Goal: Task Accomplishment & Management: Manage account settings

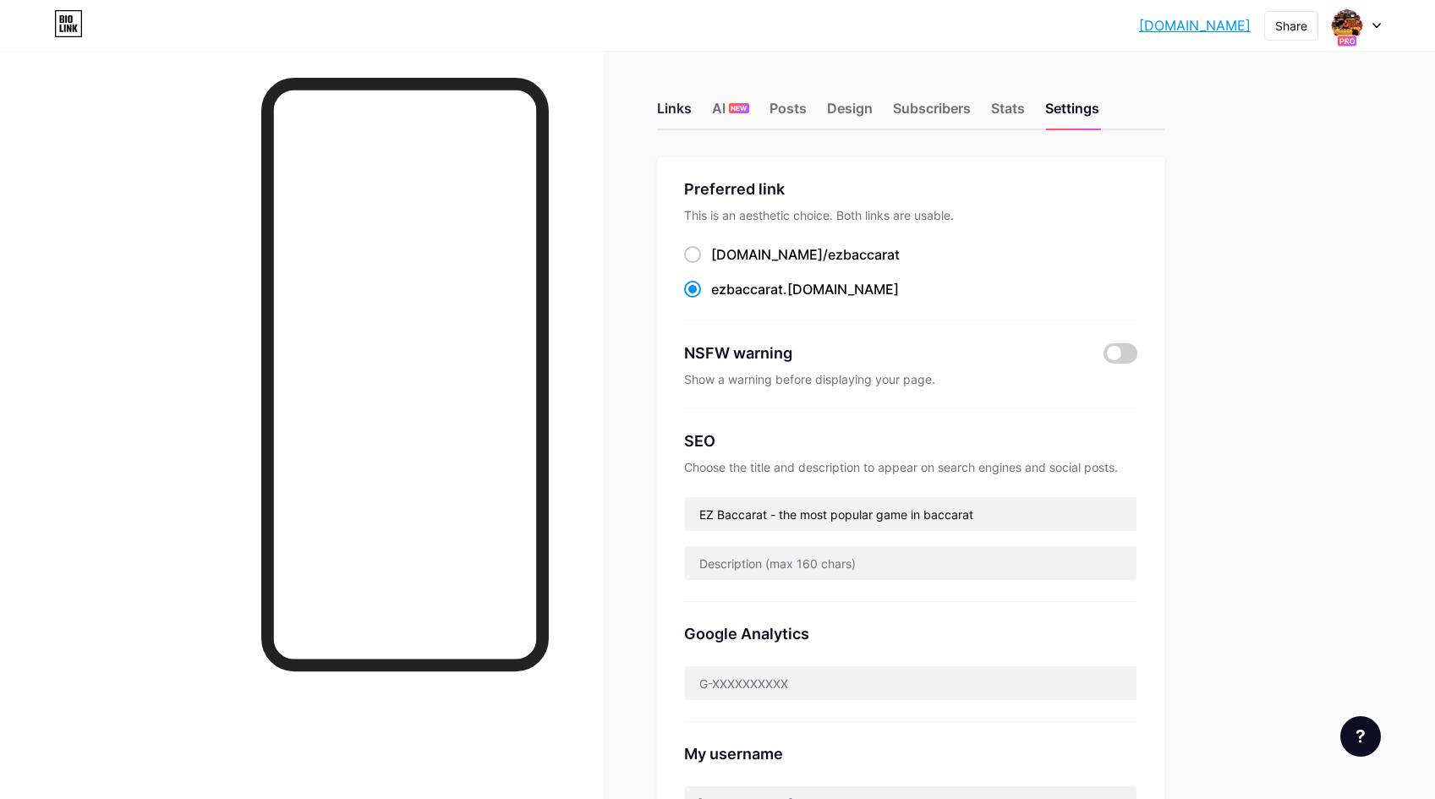
click at [691, 113] on div "Links" at bounding box center [674, 113] width 35 height 30
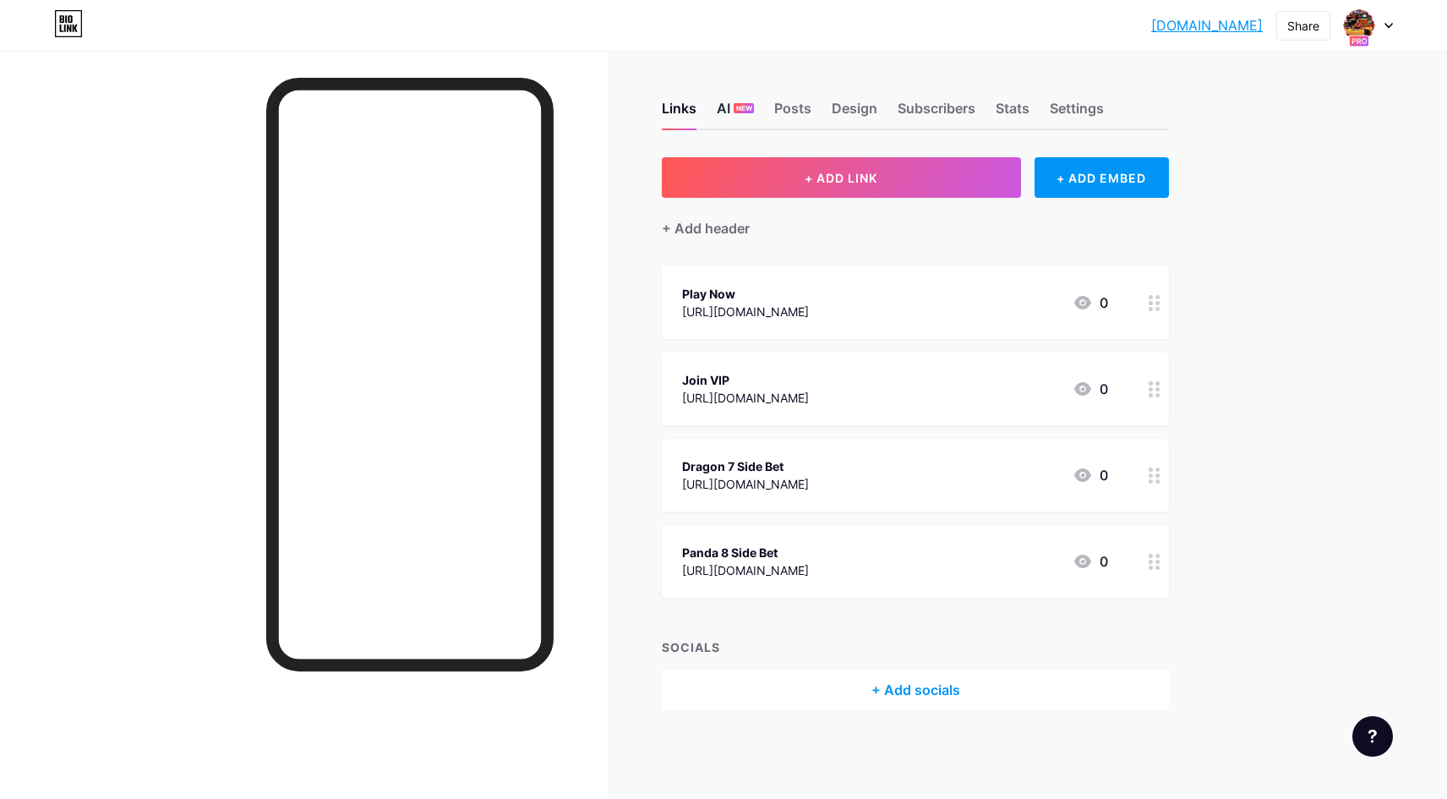
click at [729, 104] on div "AI NEW" at bounding box center [735, 113] width 37 height 30
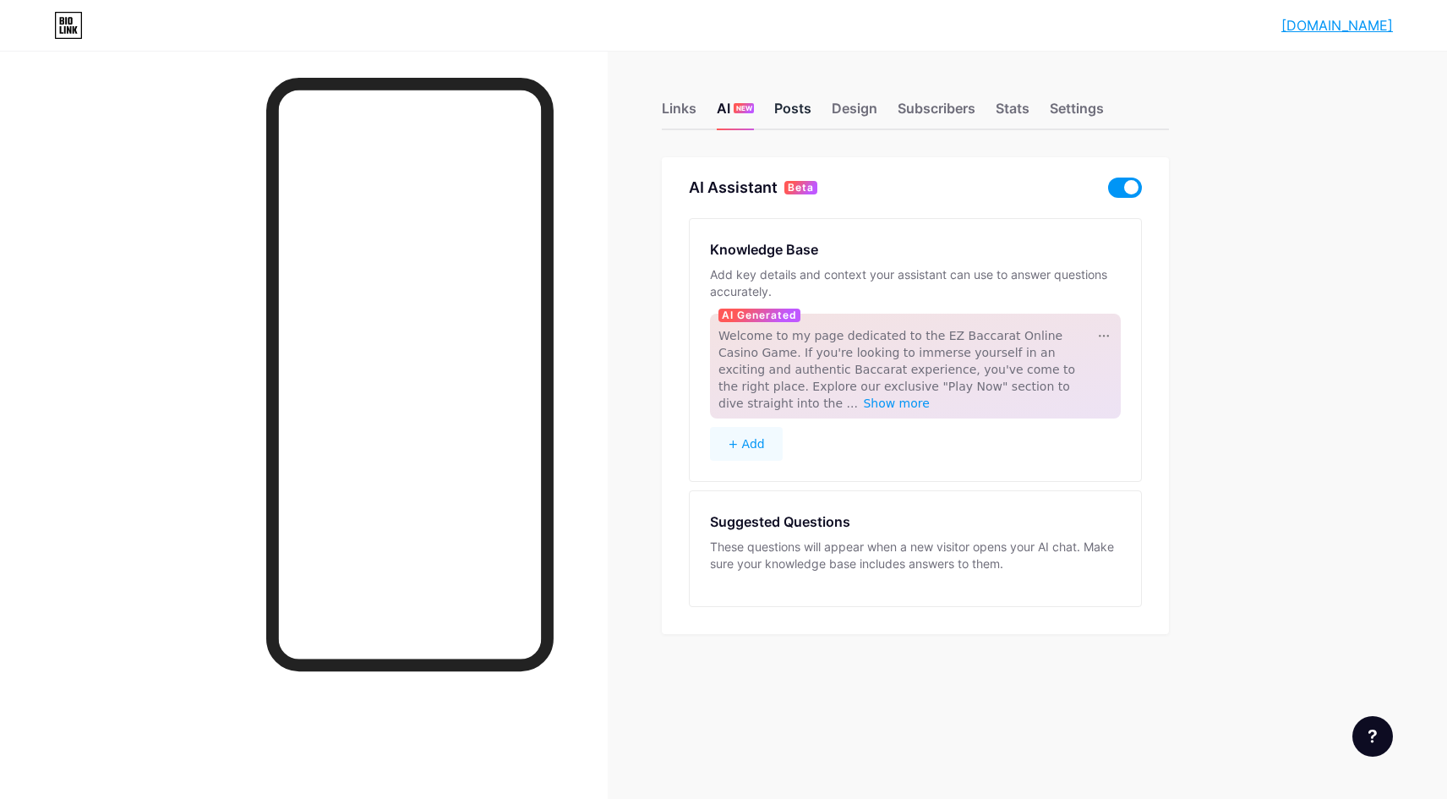
click at [792, 107] on div "Posts" at bounding box center [792, 113] width 37 height 30
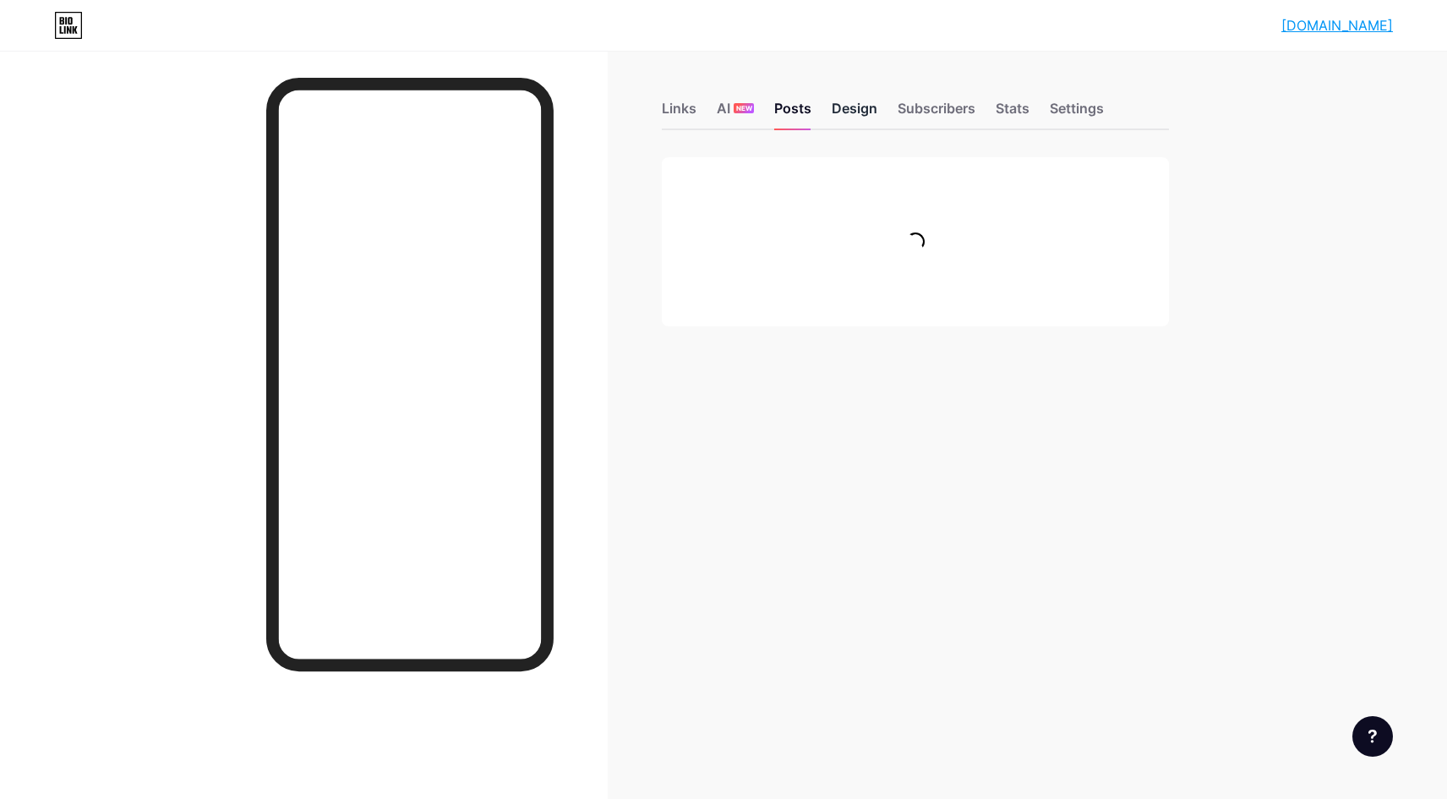
click at [856, 111] on div "Design" at bounding box center [855, 113] width 46 height 30
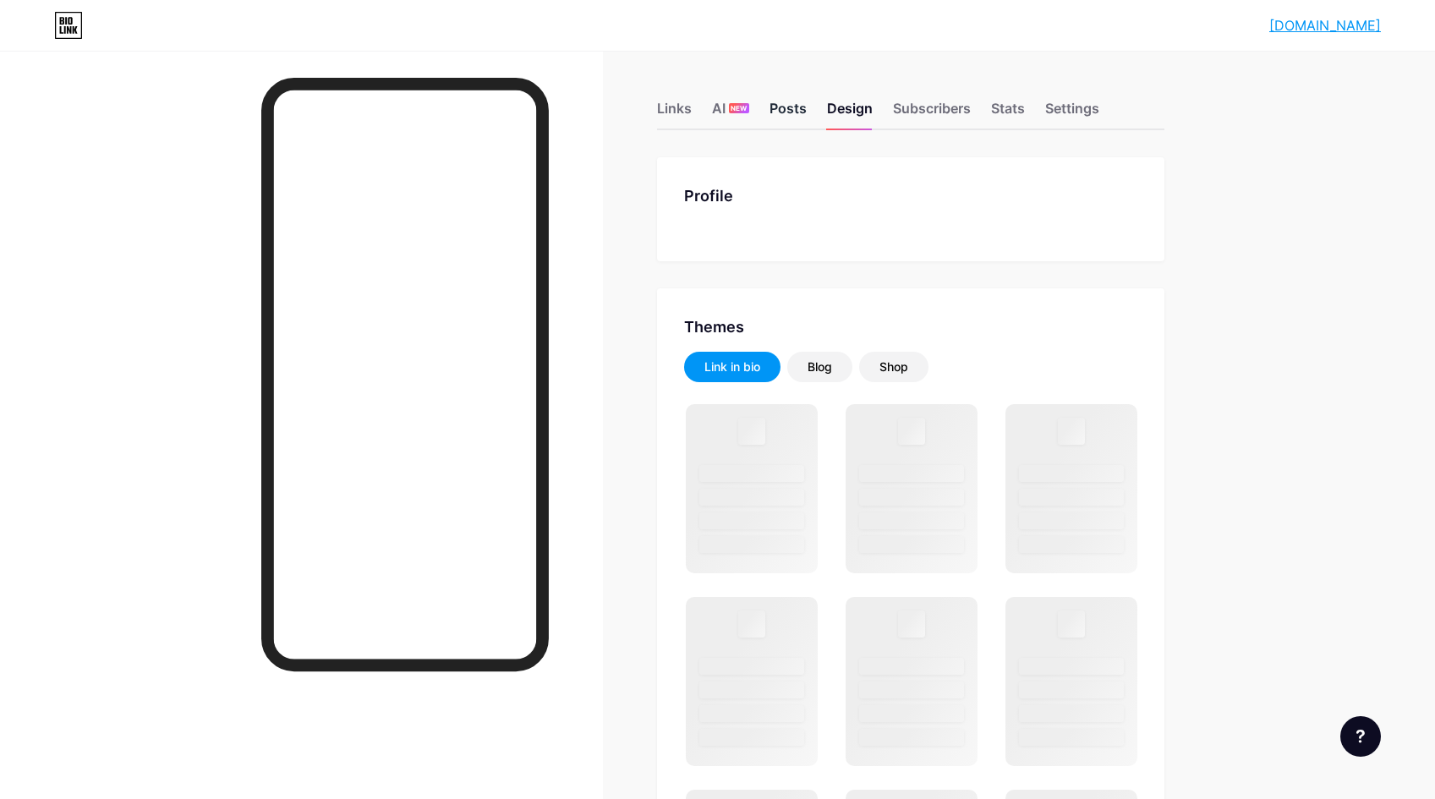
click at [801, 110] on div "Posts" at bounding box center [787, 113] width 37 height 30
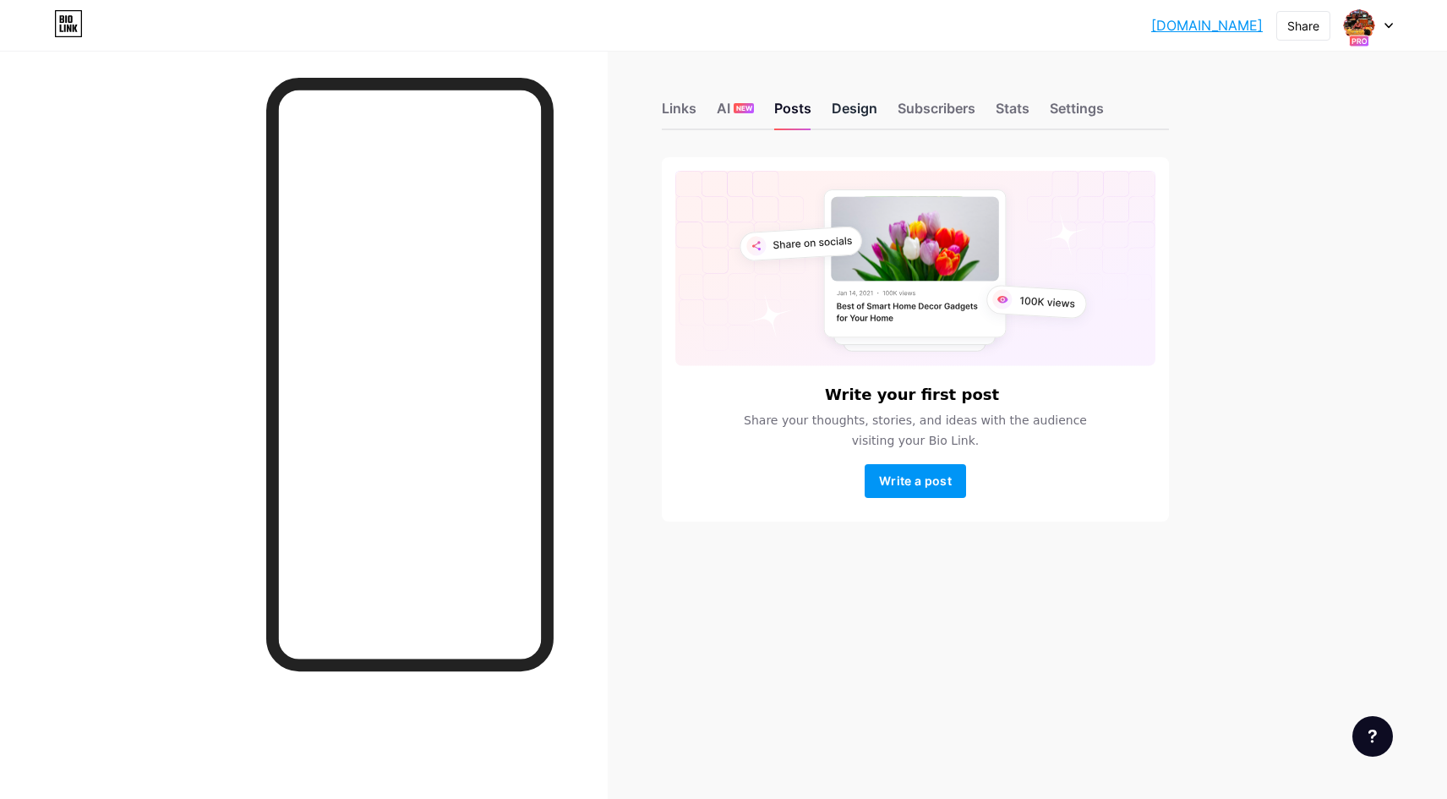
click at [858, 118] on div "Design" at bounding box center [855, 113] width 46 height 30
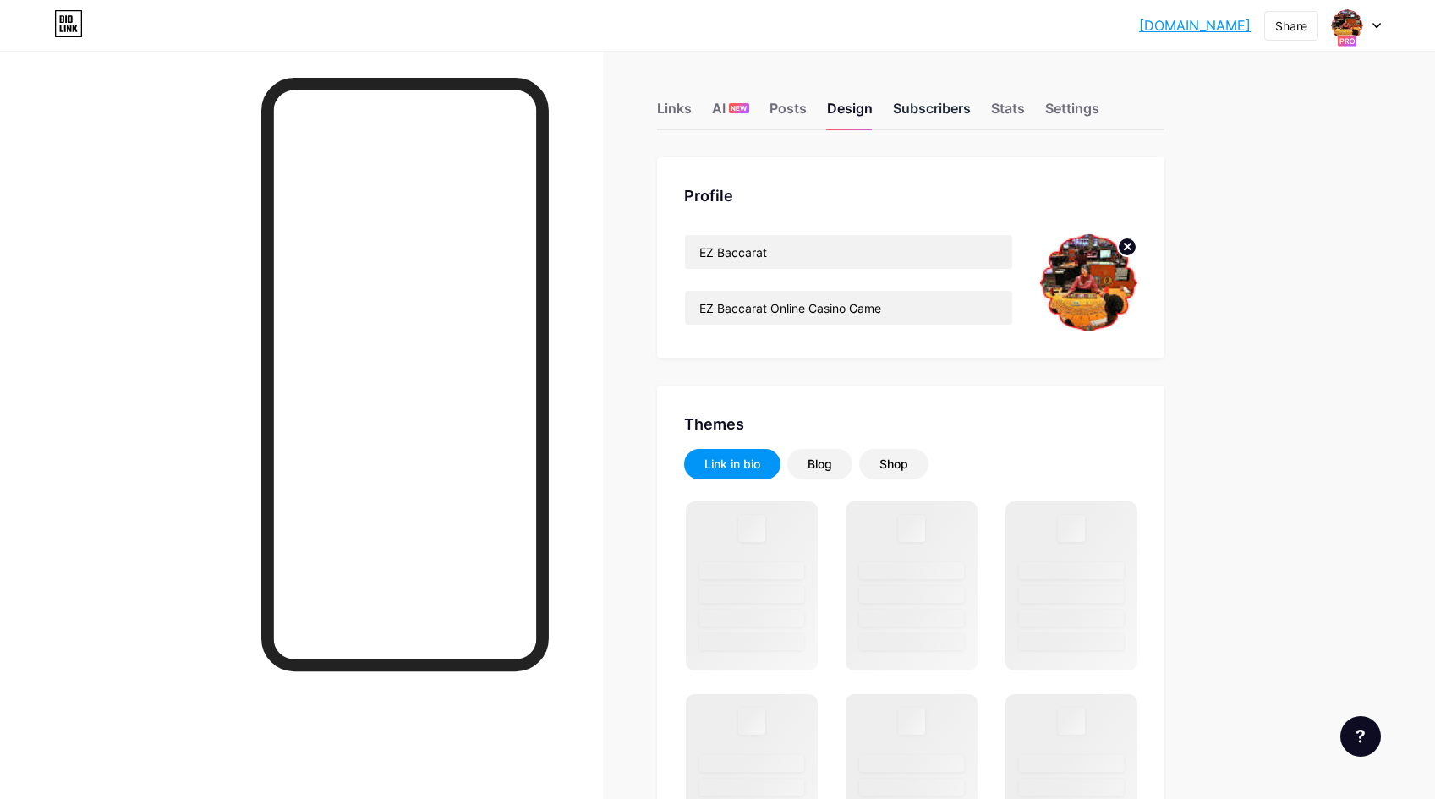
click at [927, 108] on div "Subscribers" at bounding box center [932, 113] width 78 height 30
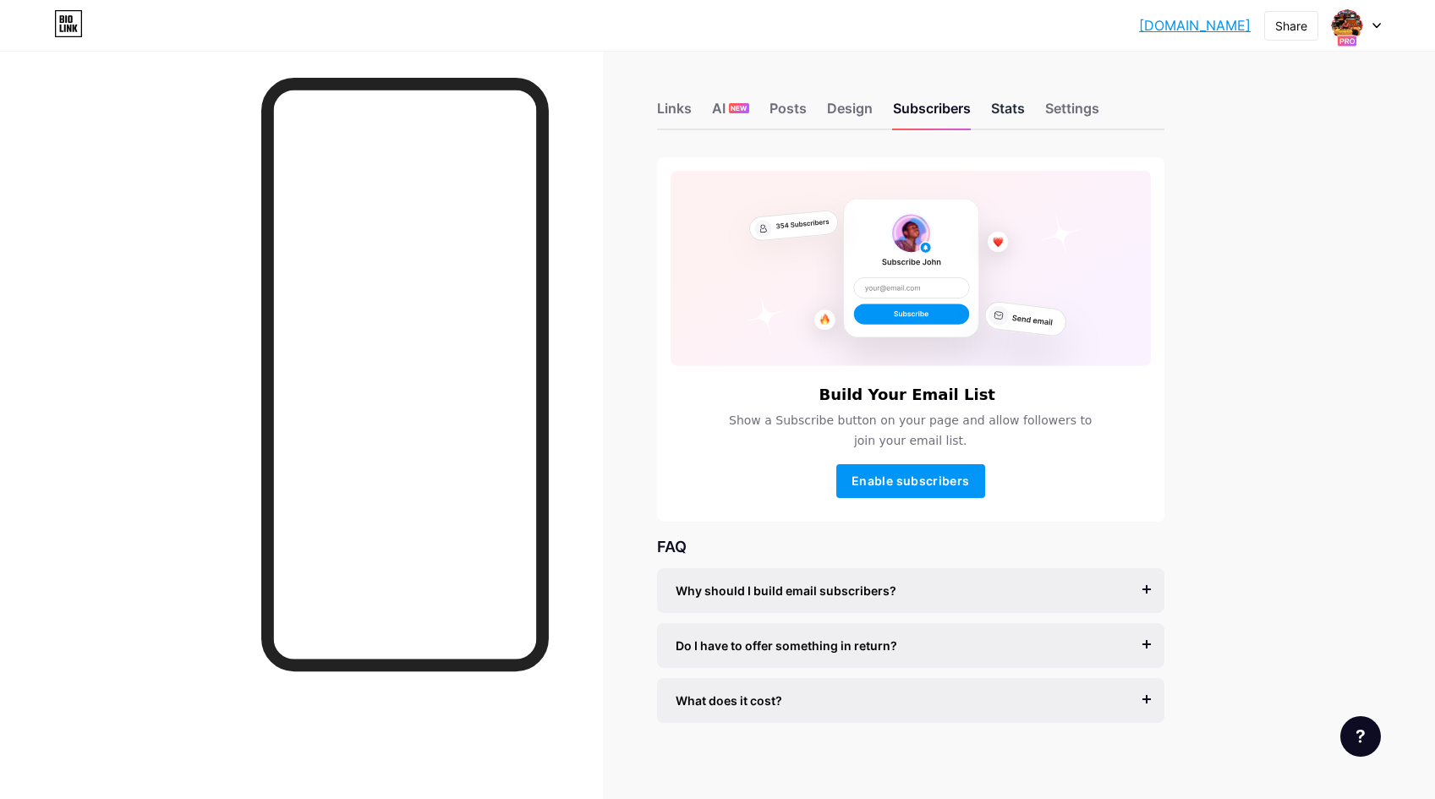
click at [1015, 112] on div "Stats" at bounding box center [1008, 113] width 34 height 30
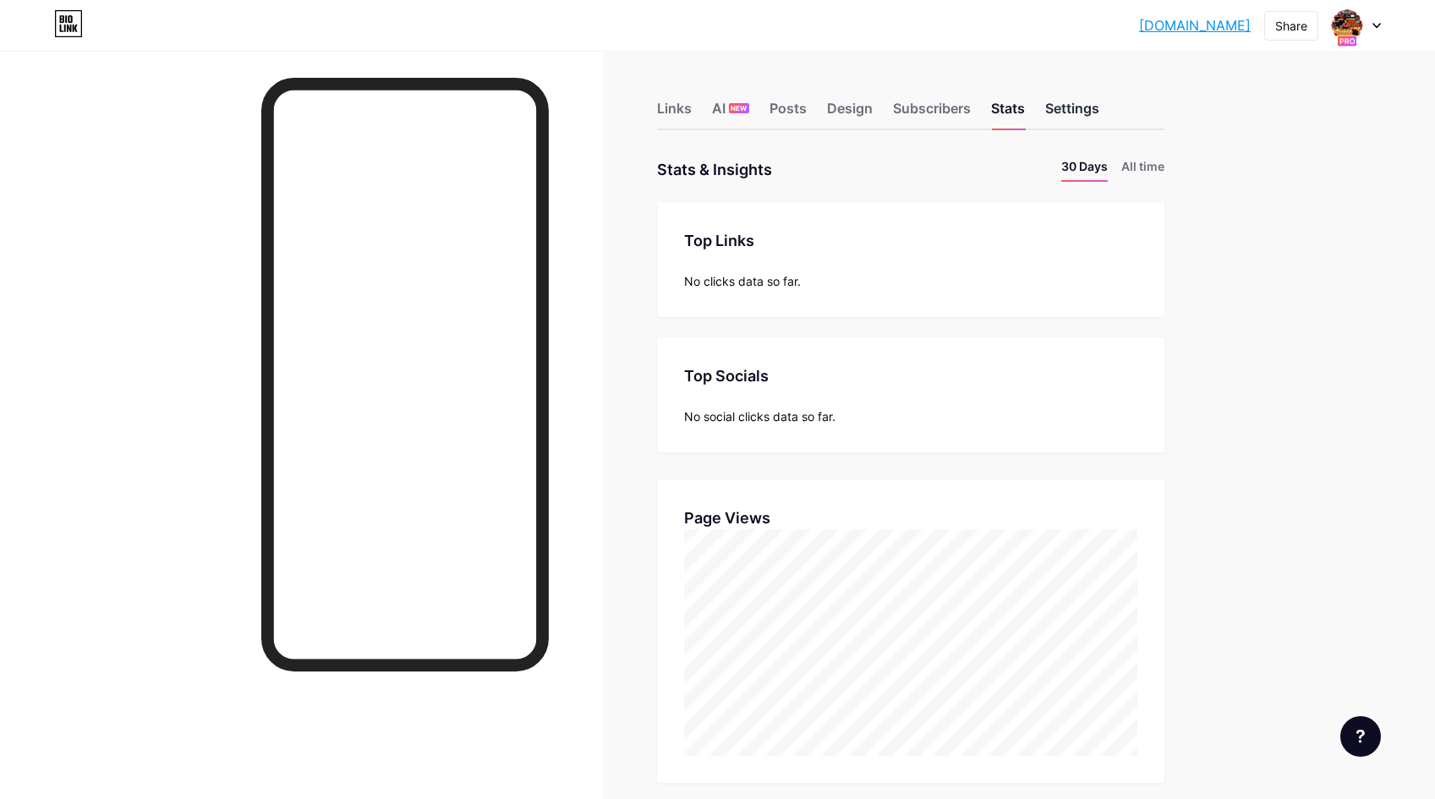
click at [1061, 118] on div "Settings" at bounding box center [1072, 113] width 54 height 30
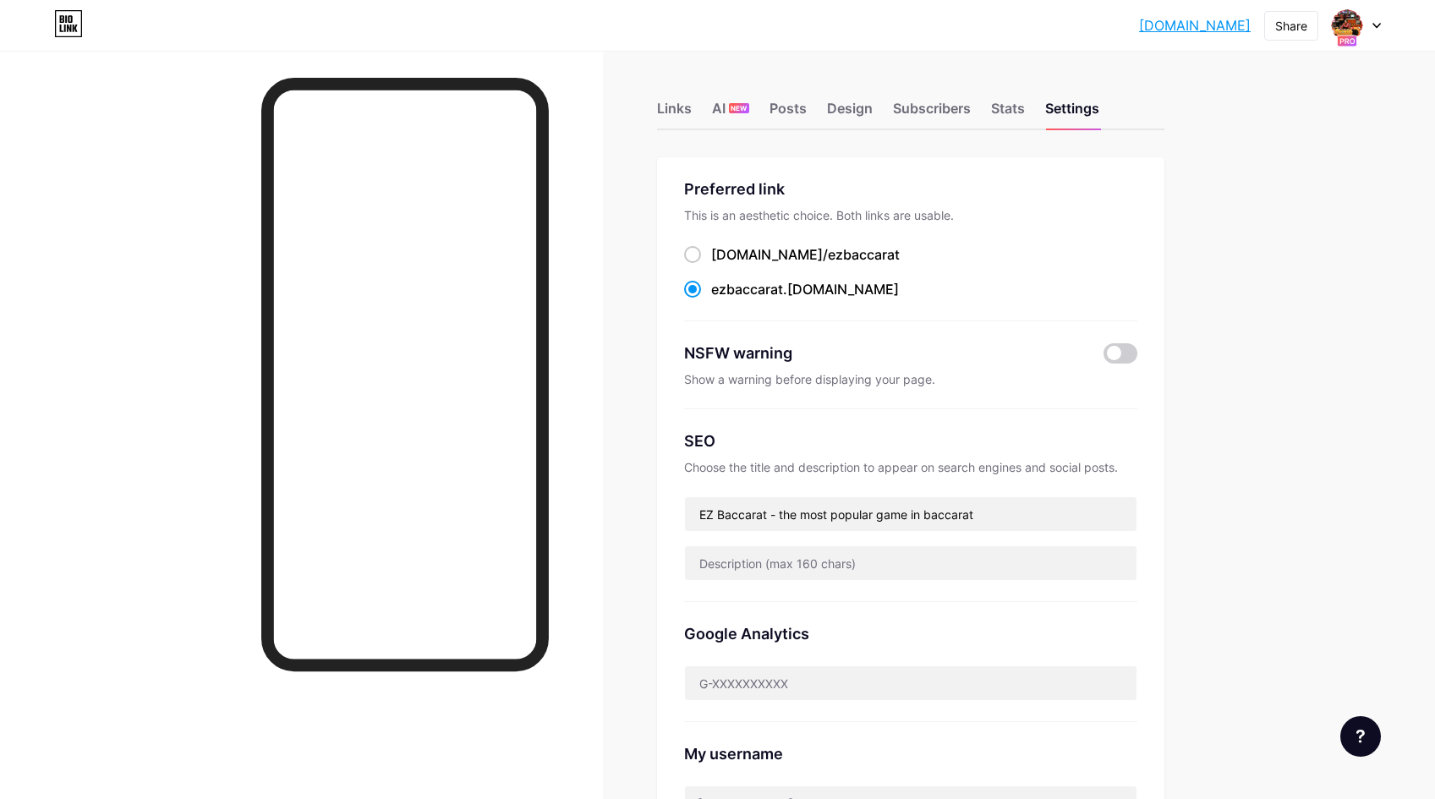
click at [1373, 29] on div at bounding box center [1355, 25] width 49 height 30
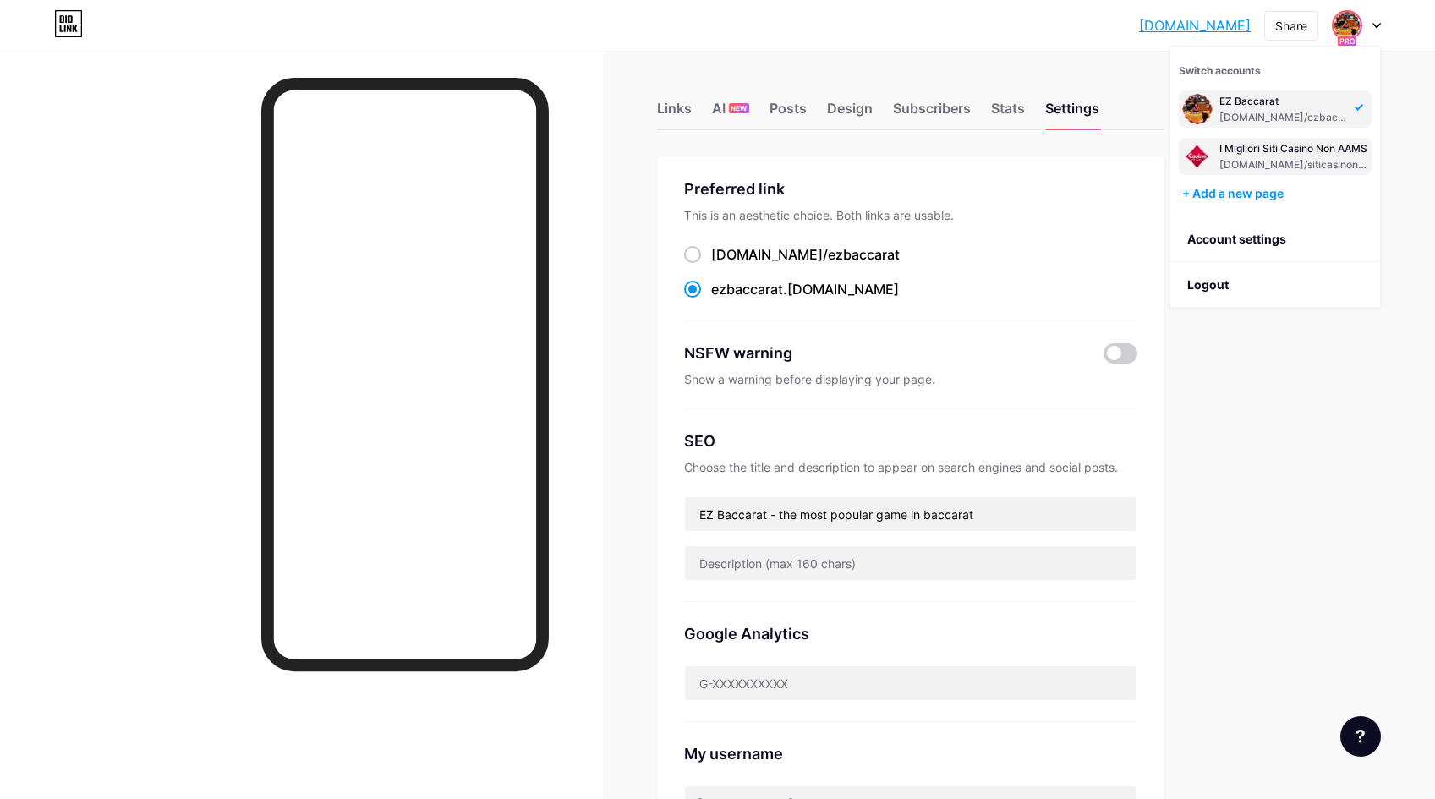
click at [1290, 145] on div "I Migliori Siti Casino Non AAMS" at bounding box center [1293, 149] width 149 height 14
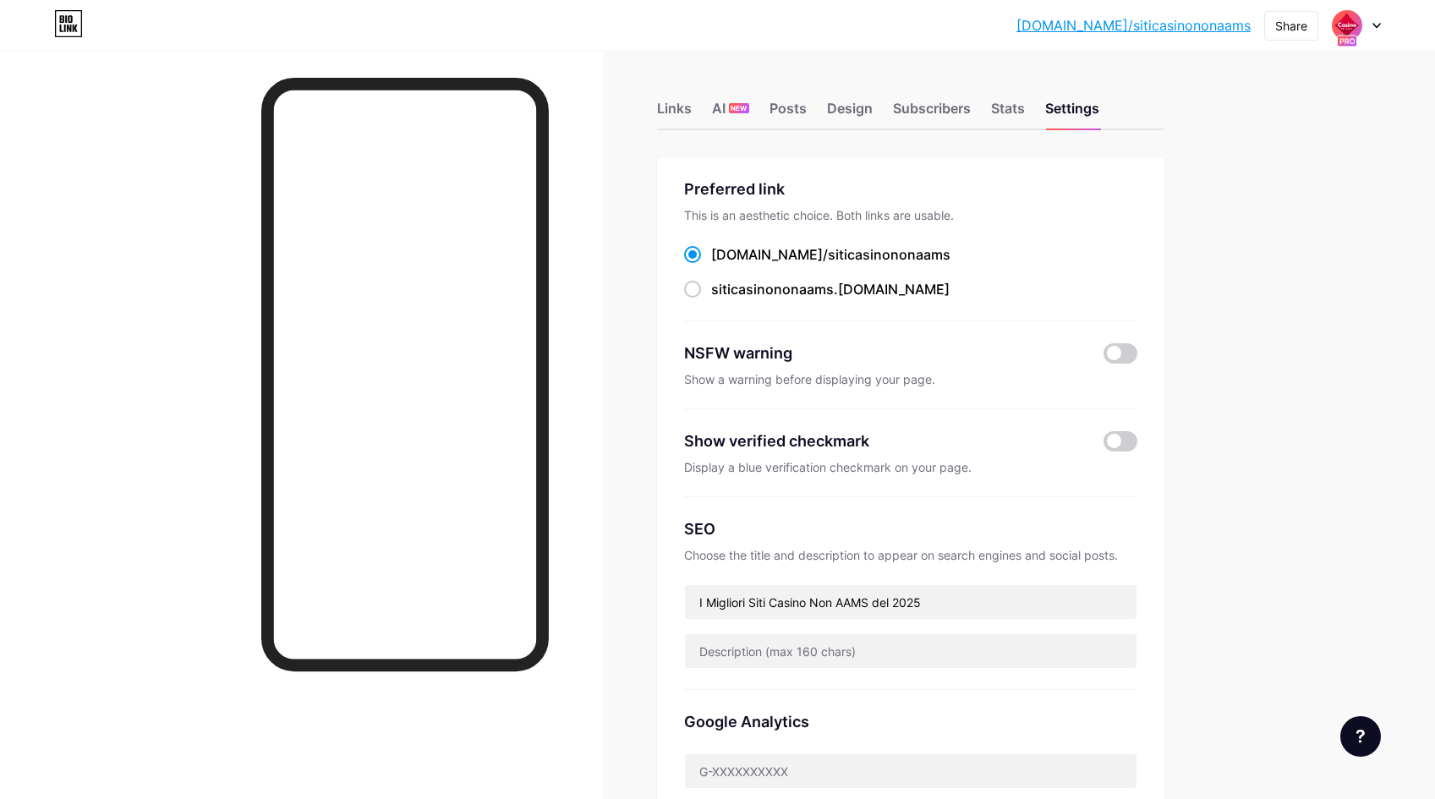
click at [1161, 26] on link "[DOMAIN_NAME]/siticasinononaams" at bounding box center [1133, 25] width 234 height 20
click at [1369, 33] on div at bounding box center [1355, 25] width 49 height 30
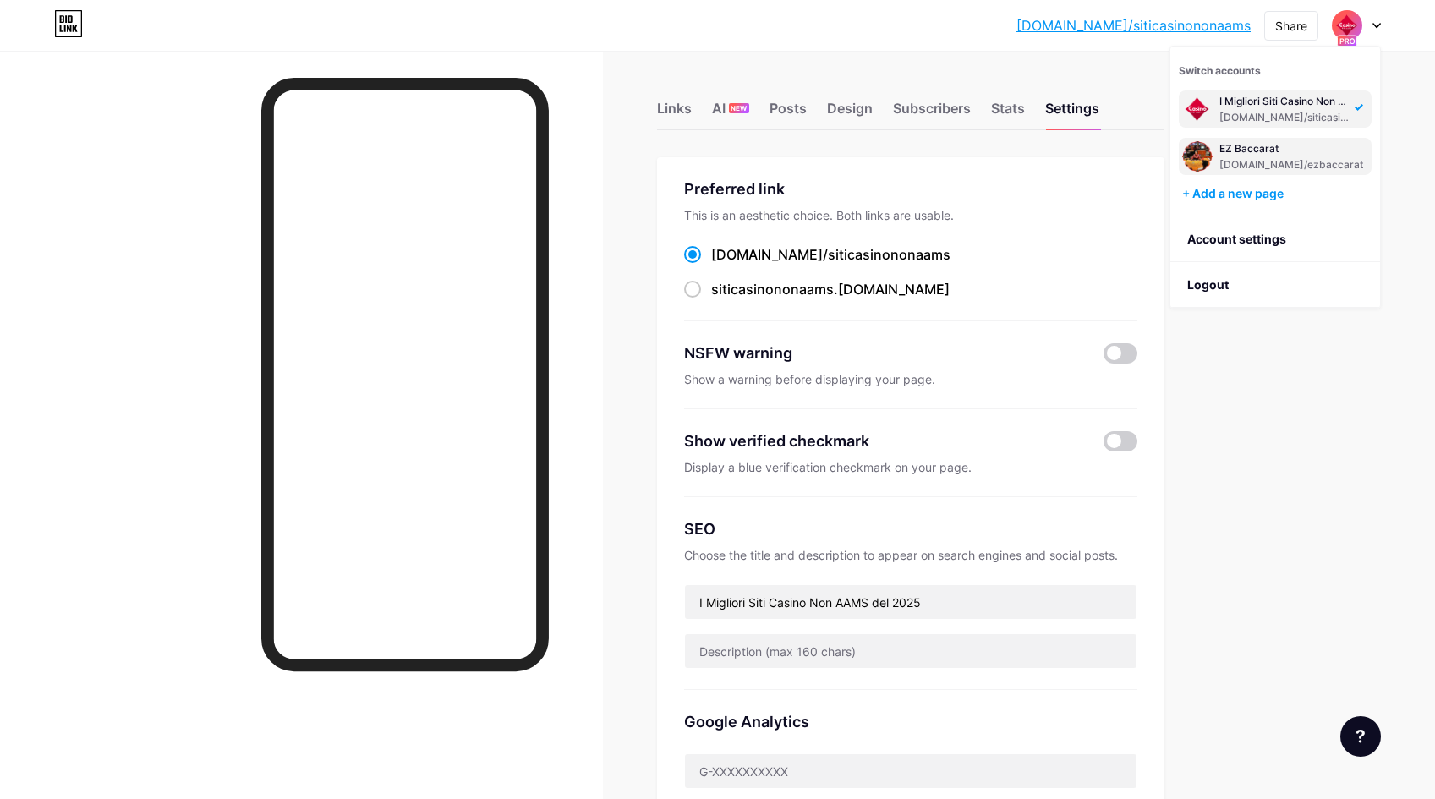
click at [1271, 165] on div "[DOMAIN_NAME]/ezbaccarat" at bounding box center [1291, 165] width 144 height 14
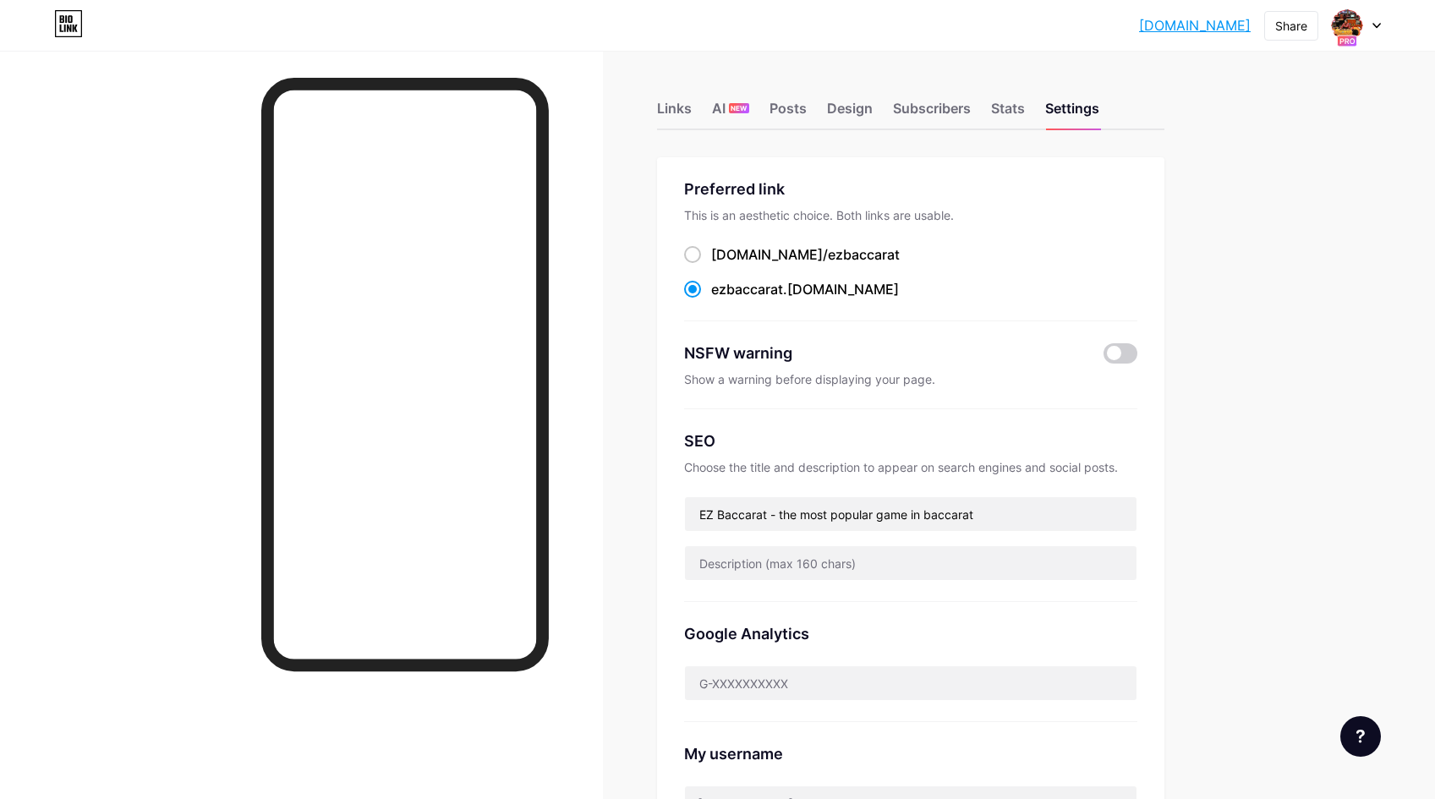
click at [1375, 22] on div at bounding box center [1355, 25] width 49 height 30
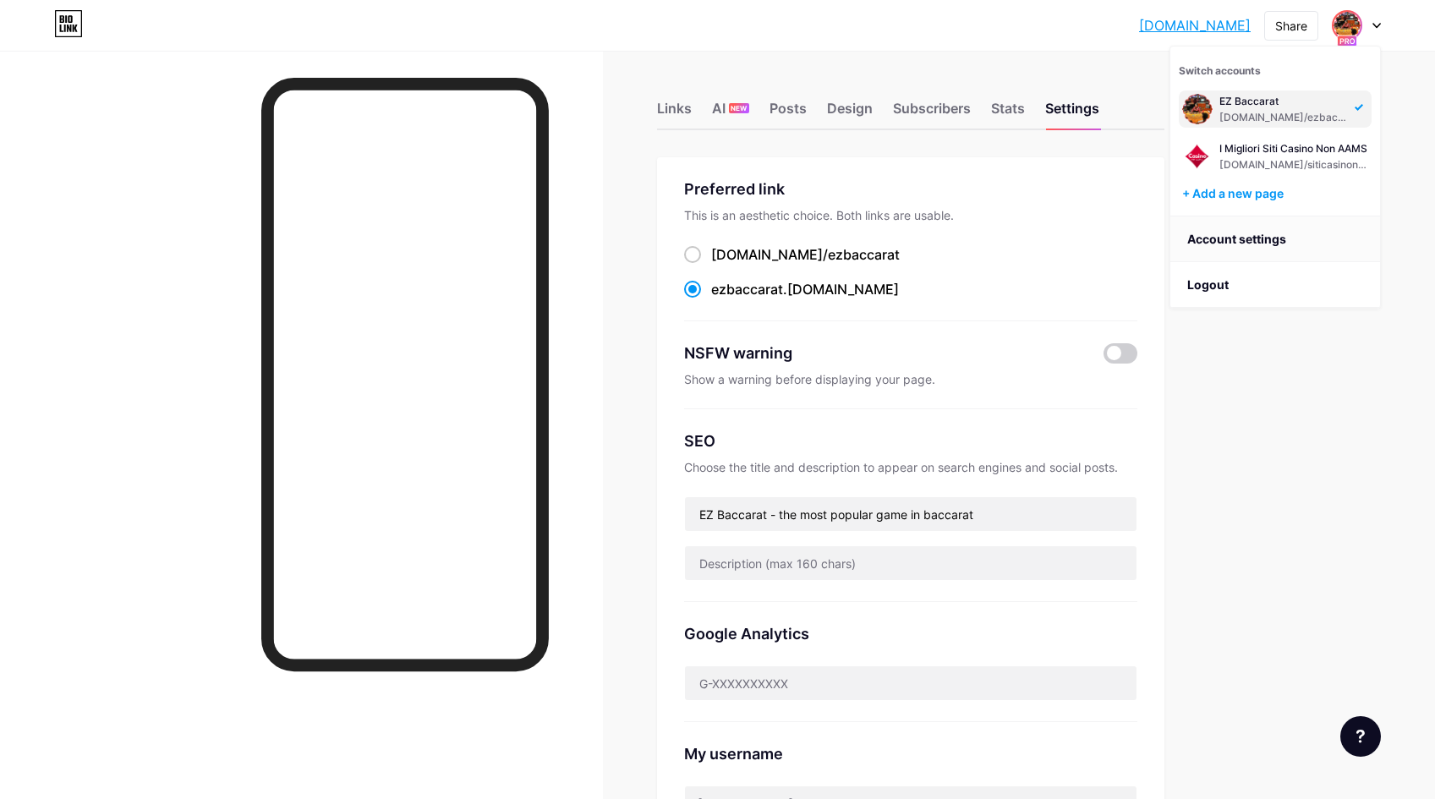
click at [1232, 238] on link "Account settings" at bounding box center [1275, 239] width 210 height 46
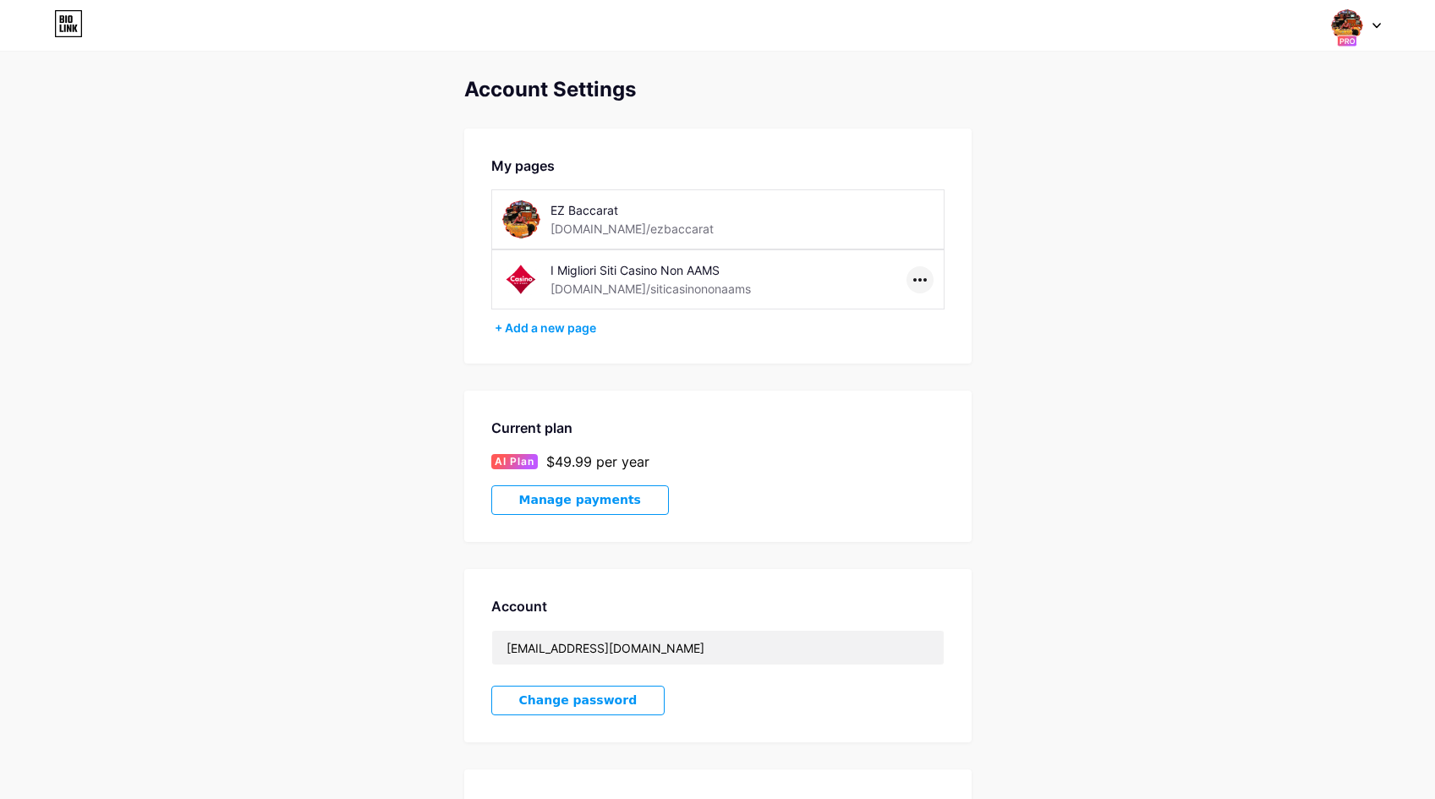
click at [927, 281] on div at bounding box center [919, 279] width 27 height 27
click at [1009, 257] on div "Account Settings My pages EZ Baccarat bio.link/ezbaccarat I Migliori Siti Casin…" at bounding box center [717, 508] width 1435 height 860
click at [40, 15] on div "Switch accounts EZ Baccarat bio.link/ezbaccarat I Migliori Siti Casino Non AAMS…" at bounding box center [717, 25] width 1435 height 30
click at [60, 21] on icon at bounding box center [62, 19] width 4 height 8
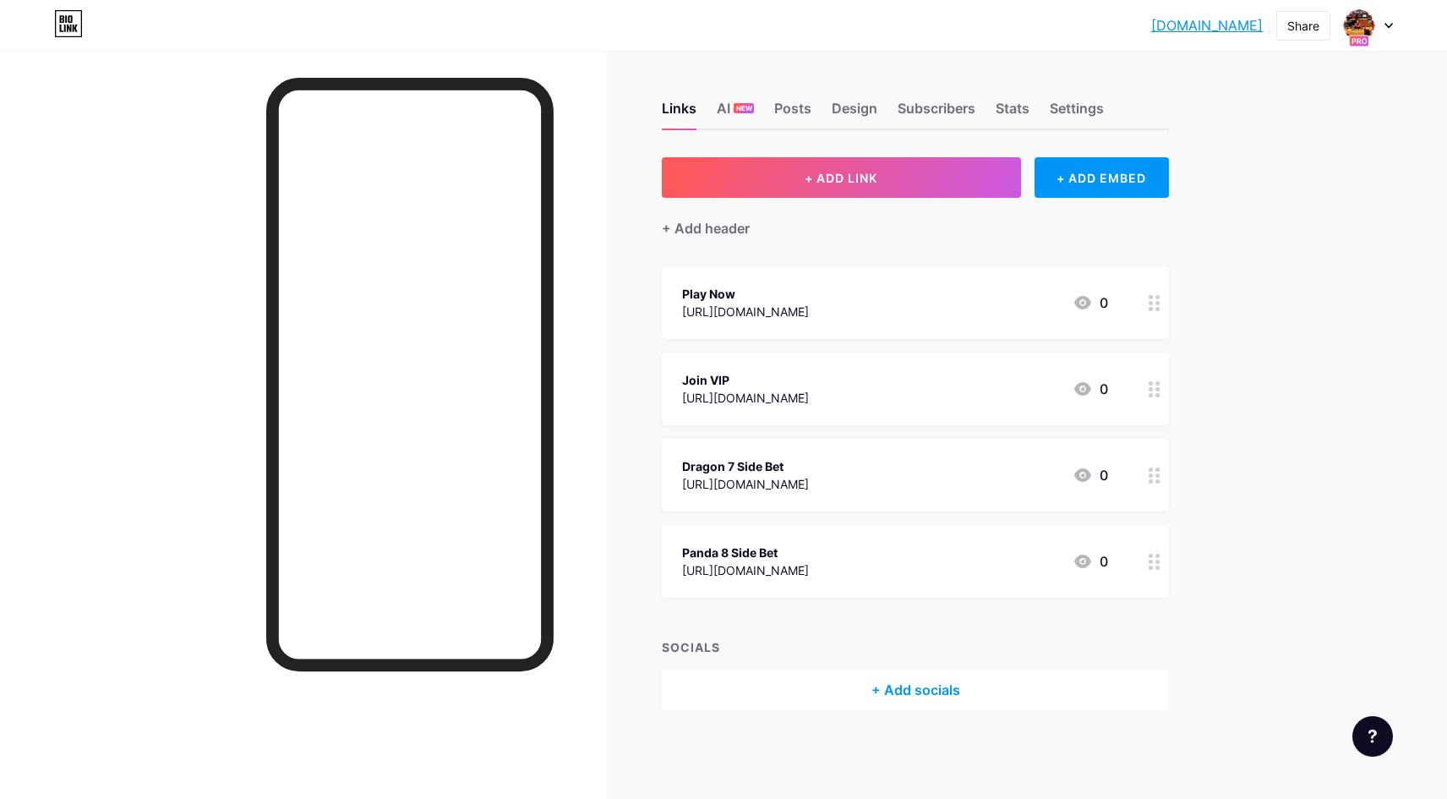
click at [1186, 21] on link "[DOMAIN_NAME]" at bounding box center [1207, 25] width 112 height 20
